Goal: Transaction & Acquisition: Purchase product/service

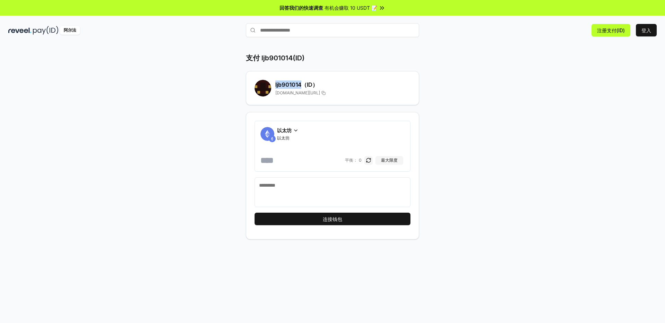
drag, startPoint x: 300, startPoint y: 84, endPoint x: 273, endPoint y: 86, distance: 27.4
click at [273, 86] on div "ljb901014 （ID） [DOMAIN_NAME][URL]" at bounding box center [333, 88] width 156 height 17
copy font "ljb901014"
click at [207, 65] on div "支付 ljb901014(ID) ljb901014 （ID） [DOMAIN_NAME][URL] 以太坊 以太坊 [PERSON_NAME]： 0 最大限…" at bounding box center [333, 146] width 416 height 186
click at [296, 125] on div "以太坊 以太坊 [PERSON_NAME]： 0 最大限度" at bounding box center [333, 146] width 156 height 51
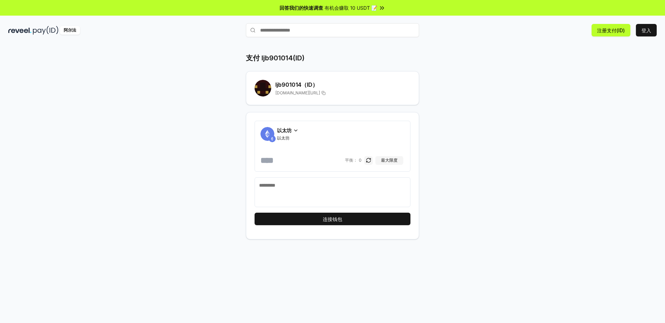
click at [295, 130] on icon at bounding box center [296, 130] width 3 height 1
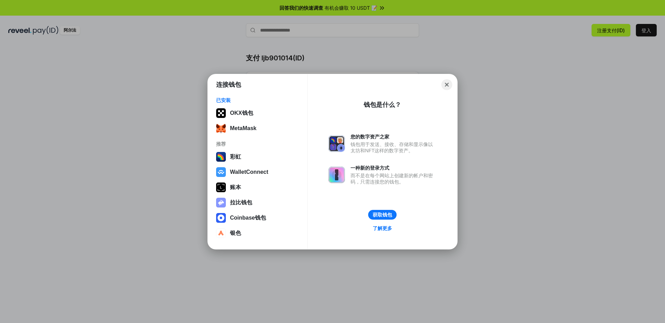
click at [447, 81] on button "Close" at bounding box center [447, 84] width 11 height 11
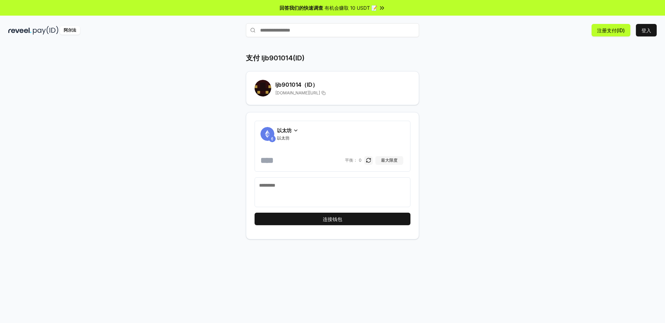
click at [288, 129] on font "以太坊" at bounding box center [284, 130] width 15 height 6
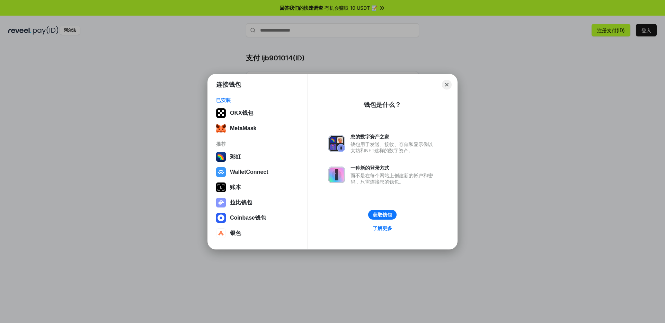
drag, startPoint x: 449, startPoint y: 84, endPoint x: 413, endPoint y: 73, distance: 37.2
click at [449, 84] on button "Close" at bounding box center [447, 85] width 10 height 10
